Goal: Task Accomplishment & Management: Manage account settings

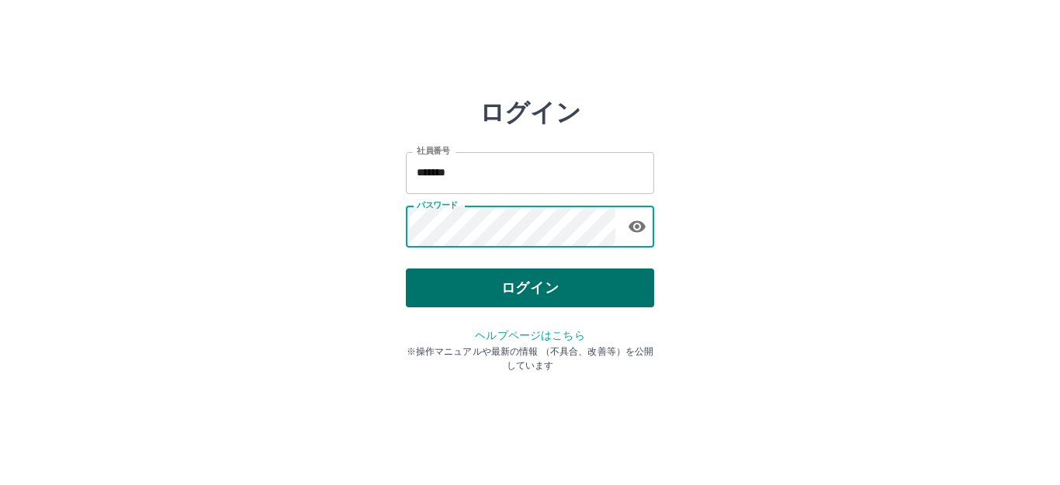
click at [504, 282] on button "ログイン" at bounding box center [530, 287] width 248 height 39
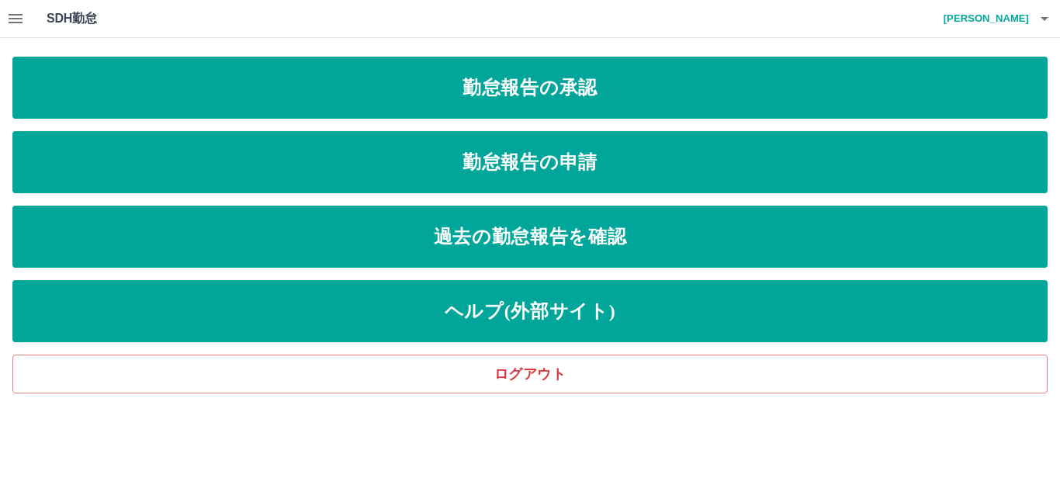
click at [15, 23] on icon "button" at bounding box center [16, 18] width 14 height 9
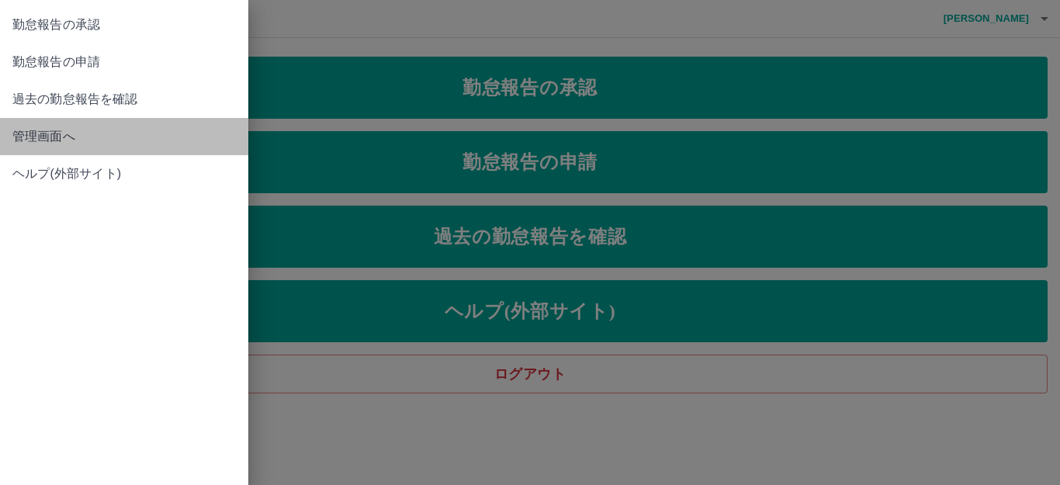
click at [49, 136] on span "管理画面へ" at bounding box center [123, 136] width 223 height 19
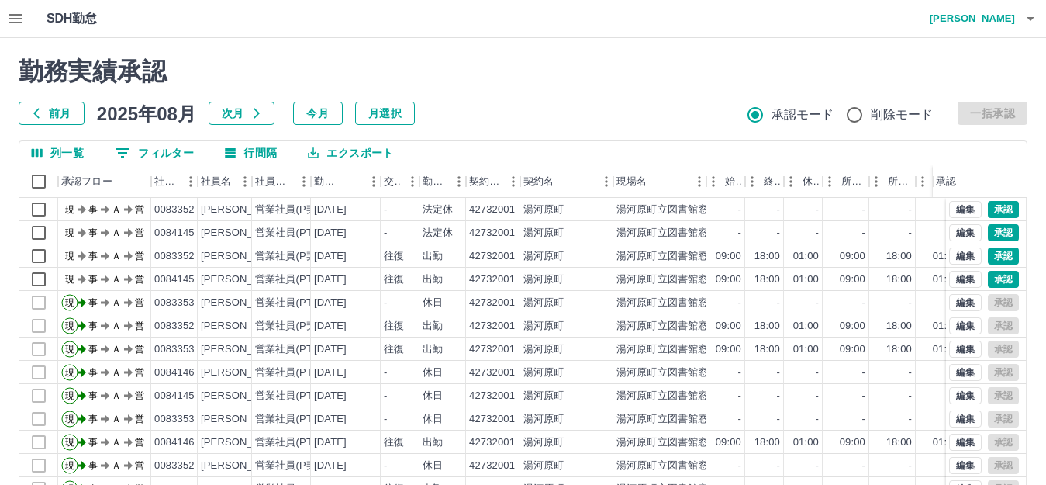
click at [19, 19] on icon "button" at bounding box center [16, 18] width 14 height 9
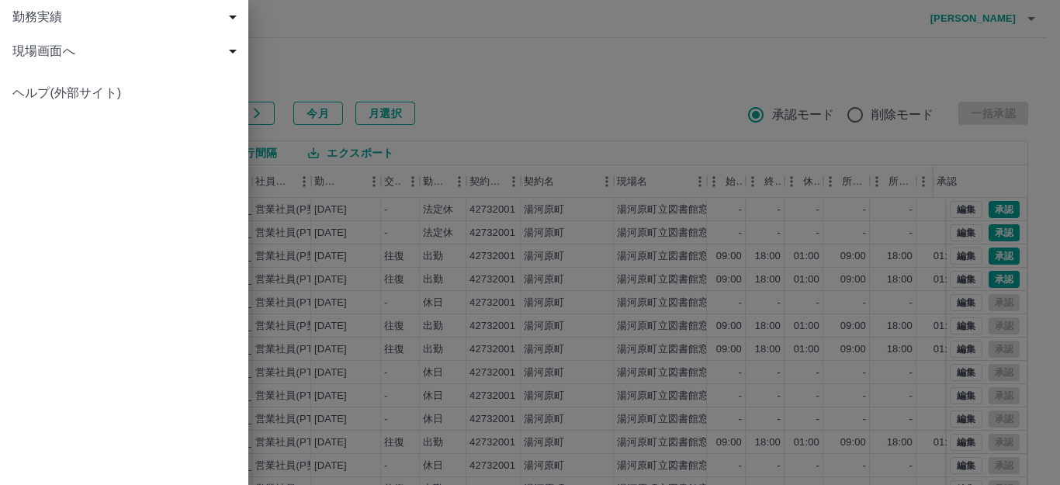
click at [1022, 16] on div at bounding box center [530, 242] width 1060 height 485
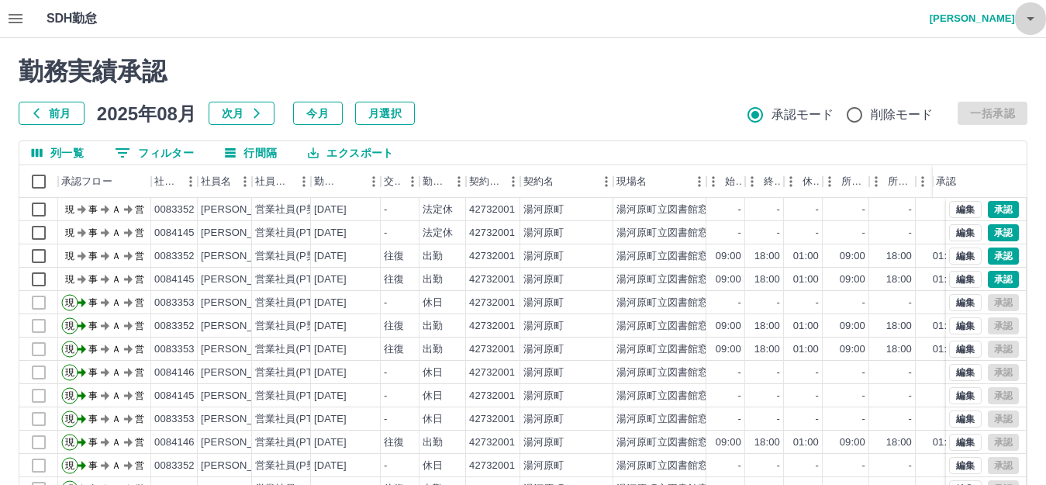
click at [1022, 16] on icon "button" at bounding box center [1031, 18] width 19 height 19
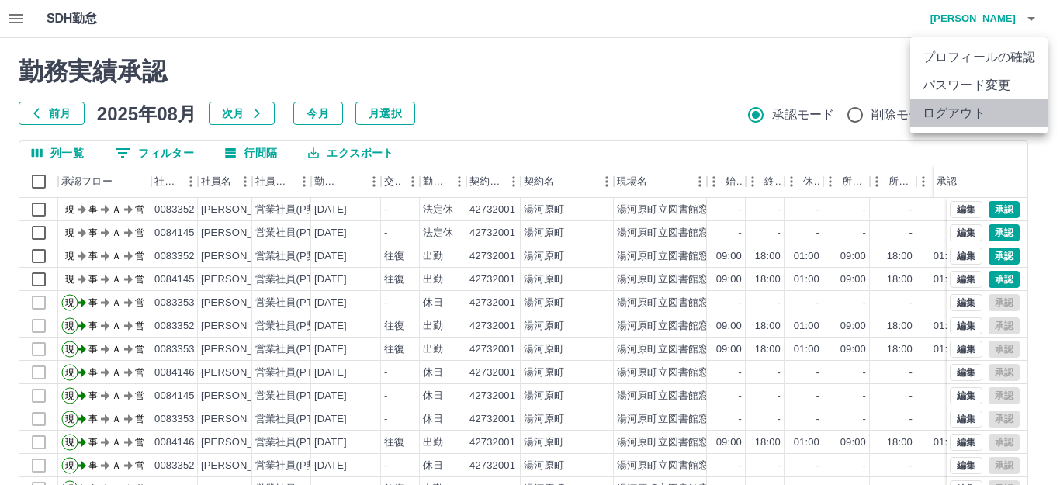
click at [982, 108] on li "ログアウト" at bounding box center [978, 113] width 137 height 28
